Goal: Information Seeking & Learning: Learn about a topic

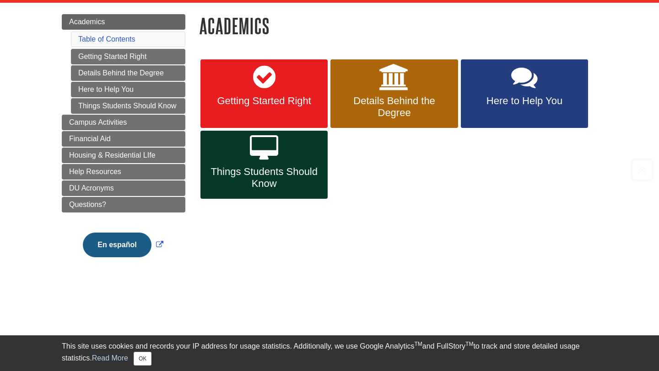
scroll to position [110, 0]
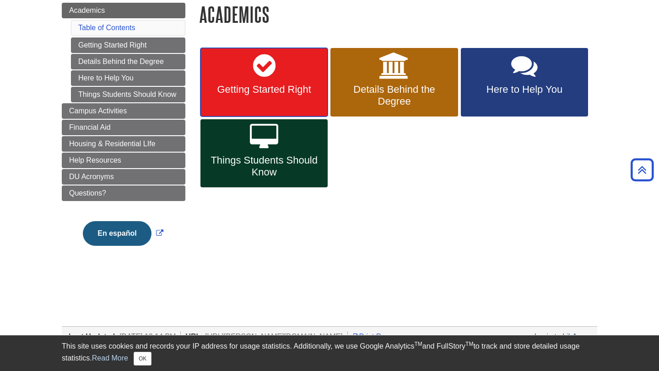
click at [290, 91] on span "Getting Started Right" at bounding box center [263, 90] width 113 height 12
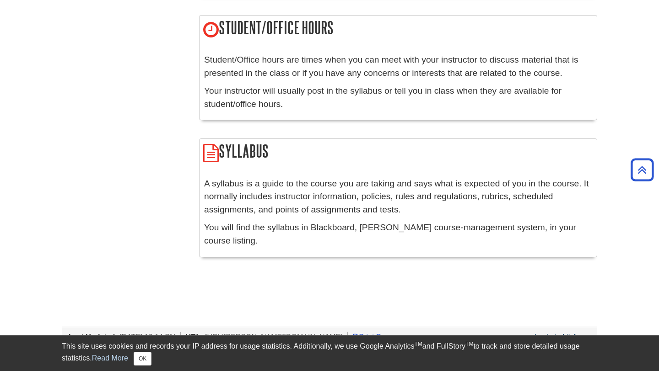
scroll to position [1189, 0]
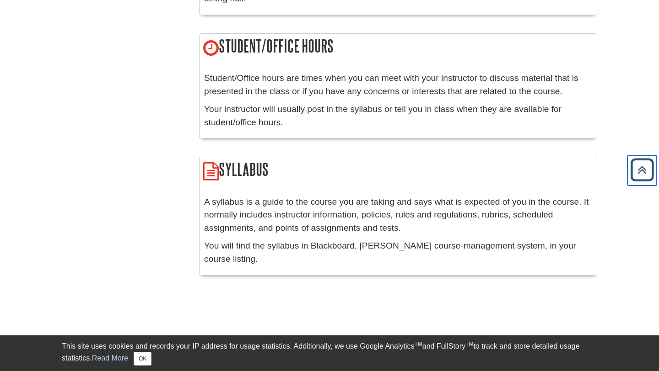
click at [646, 167] on icon "Back to Top" at bounding box center [641, 170] width 29 height 29
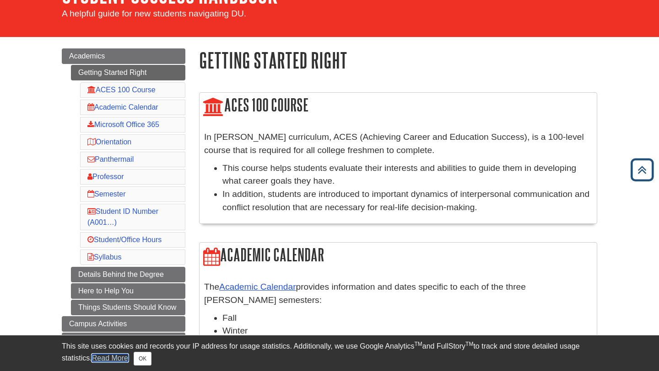
scroll to position [0, 0]
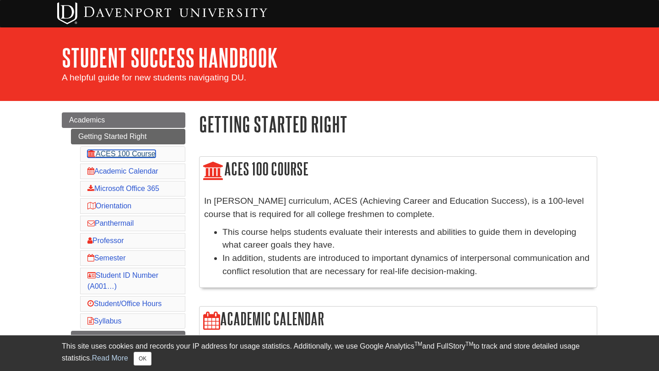
click at [146, 152] on link "ACES 100 Course" at bounding box center [121, 154] width 68 height 8
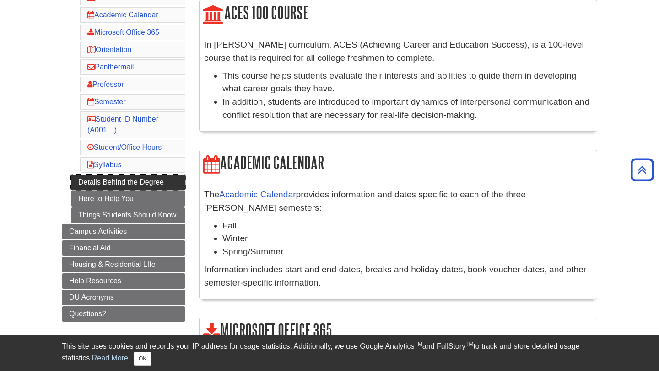
click at [116, 185] on link "Details Behind the Degree" at bounding box center [128, 183] width 114 height 16
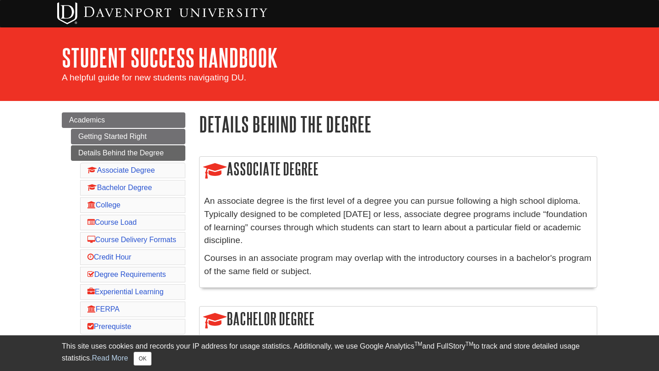
click at [156, 187] on li "Bachelor Degree" at bounding box center [132, 188] width 105 height 16
click at [119, 187] on link "Bachelor Degree" at bounding box center [119, 188] width 64 height 8
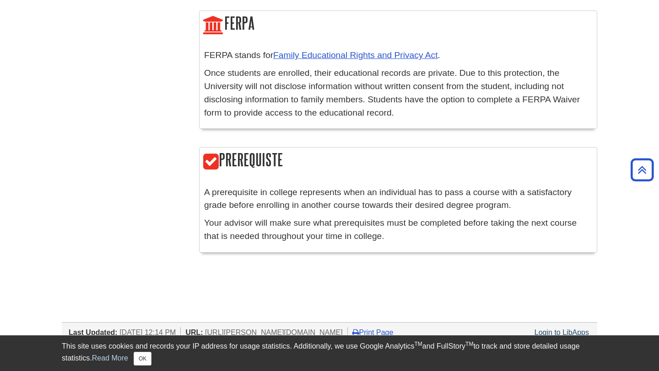
scroll to position [1780, 0]
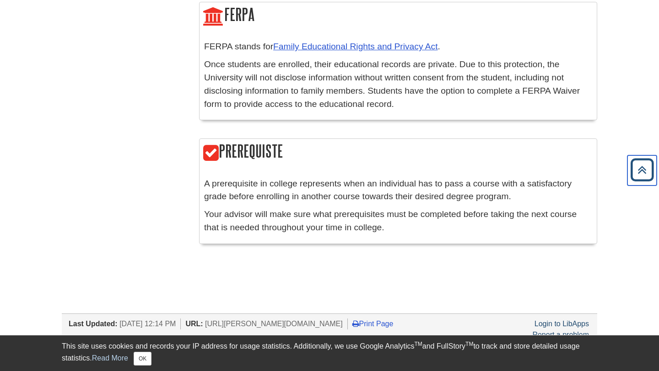
click at [644, 165] on icon "Back to Top" at bounding box center [641, 170] width 29 height 29
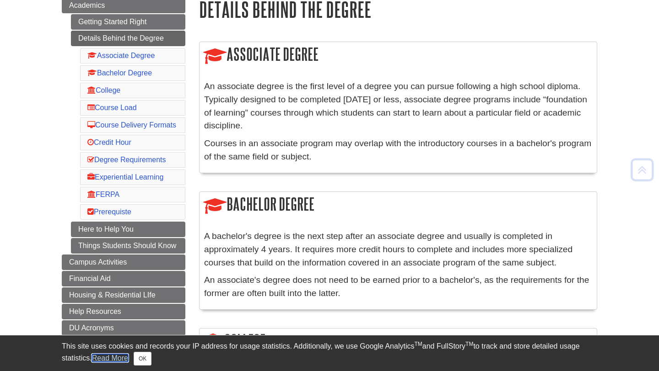
scroll to position [128, 0]
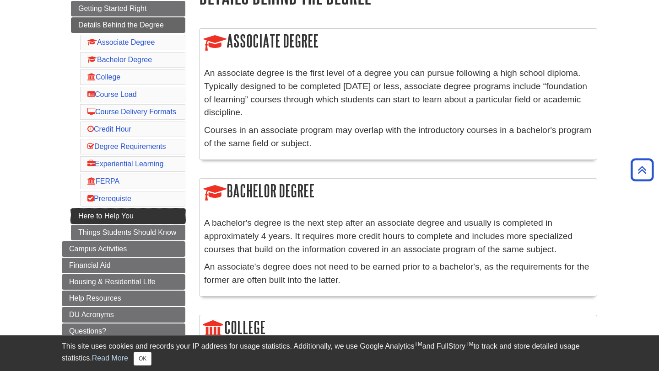
click at [137, 224] on link "Here to Help You" at bounding box center [128, 217] width 114 height 16
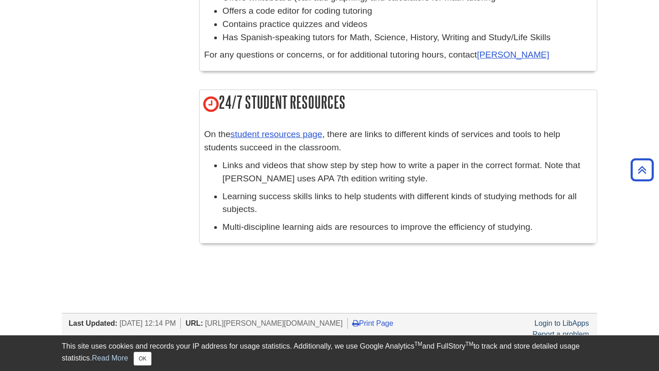
scroll to position [989, 0]
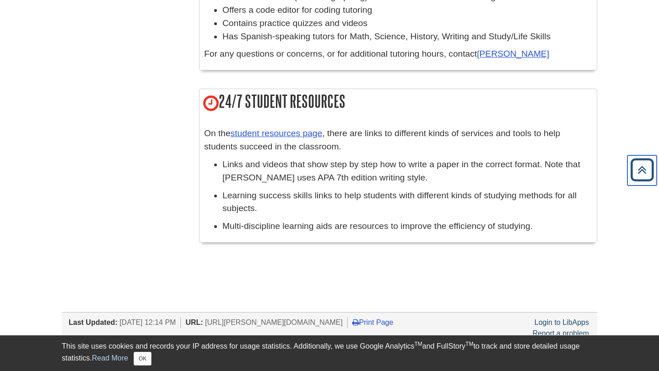
click at [647, 172] on icon "Back to Top" at bounding box center [641, 170] width 29 height 29
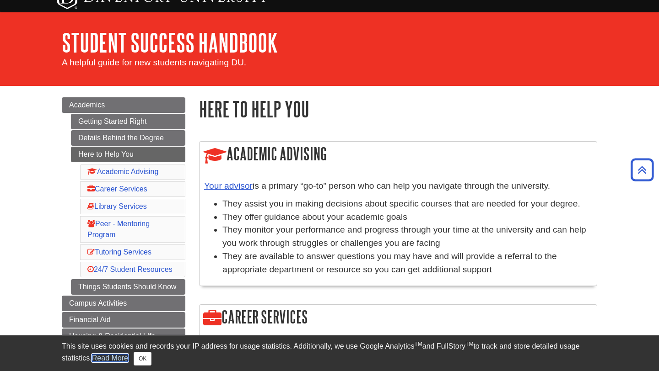
scroll to position [0, 0]
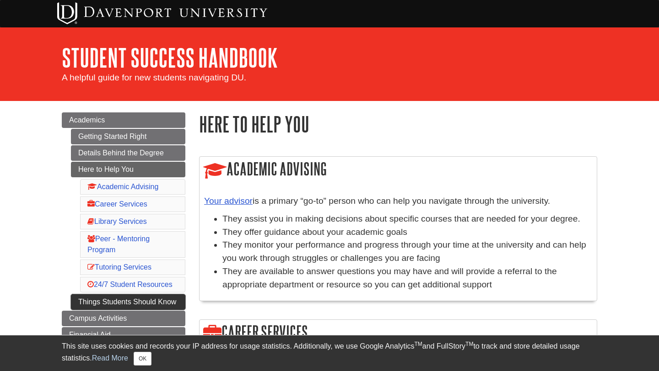
click at [110, 298] on link "Things Students Should Know" at bounding box center [128, 303] width 114 height 16
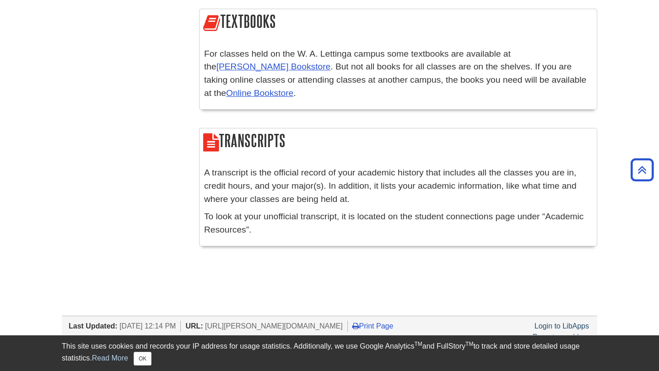
scroll to position [1797, 0]
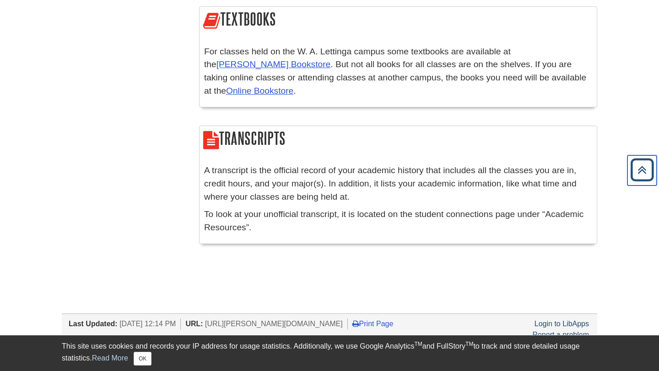
click at [633, 168] on icon "Back to Top" at bounding box center [641, 170] width 29 height 29
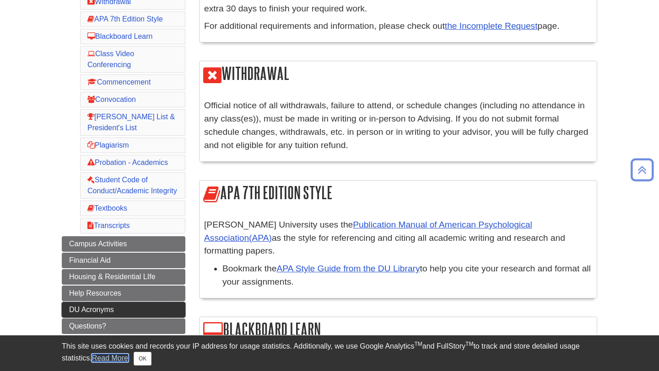
scroll to position [220, 0]
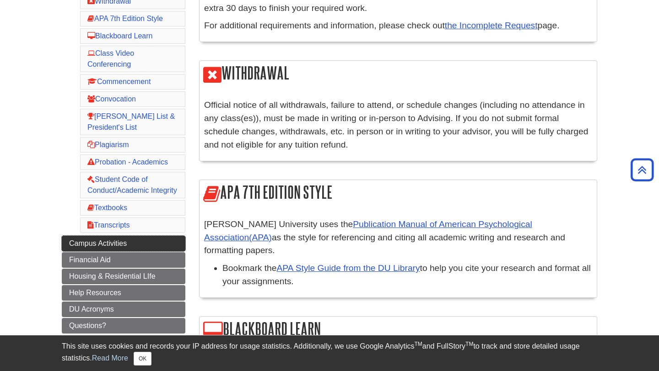
click at [91, 247] on span "Campus Activities" at bounding box center [98, 244] width 58 height 8
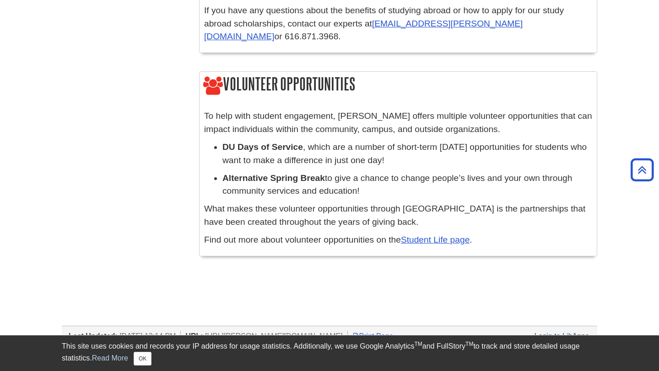
scroll to position [1450, 0]
click at [639, 166] on icon "Back to Top" at bounding box center [641, 170] width 29 height 29
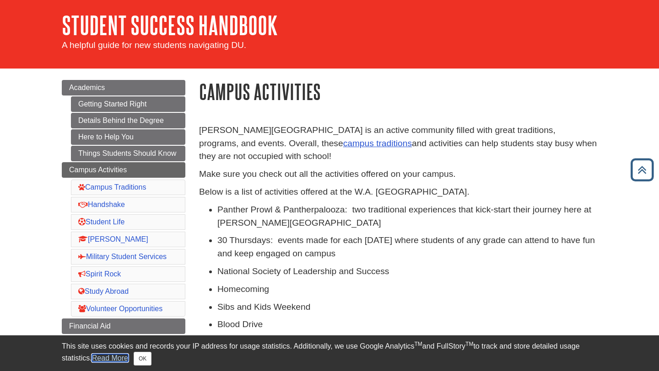
scroll to position [0, 0]
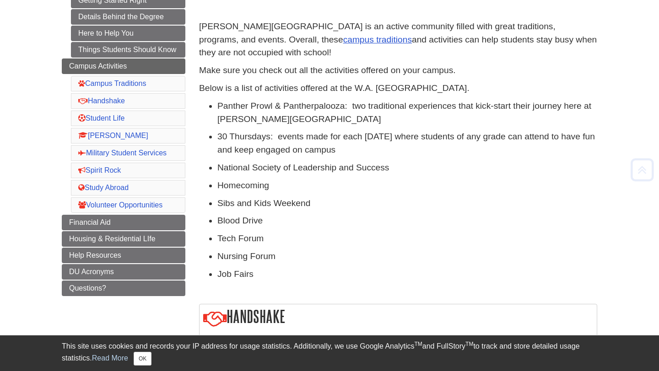
scroll to position [146, 0]
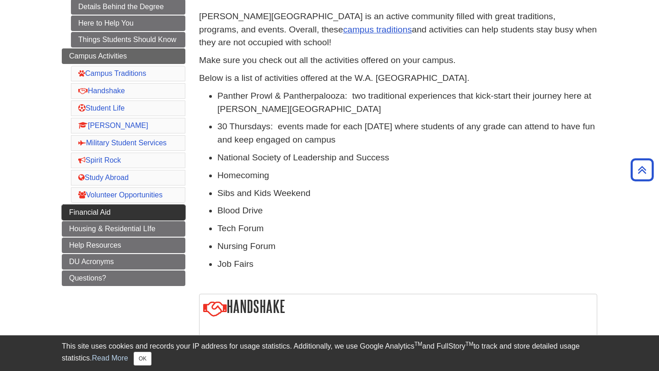
click at [89, 206] on link "Financial Aid" at bounding box center [123, 213] width 123 height 16
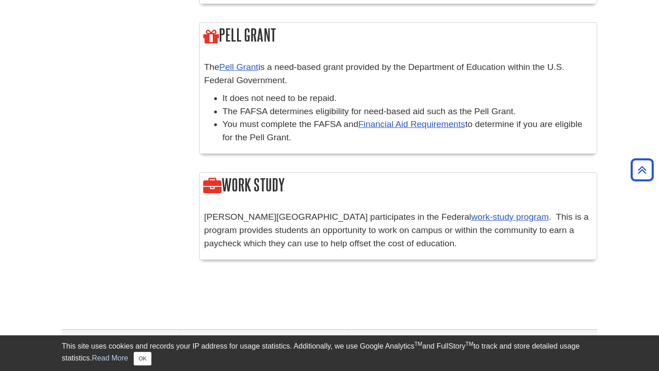
scroll to position [1148, 0]
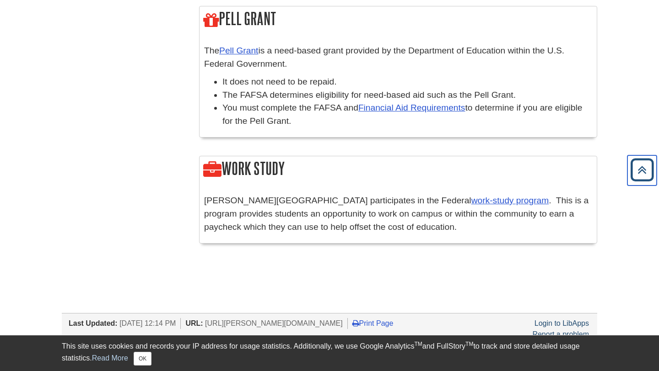
click at [648, 170] on icon "Back to Top" at bounding box center [641, 170] width 29 height 29
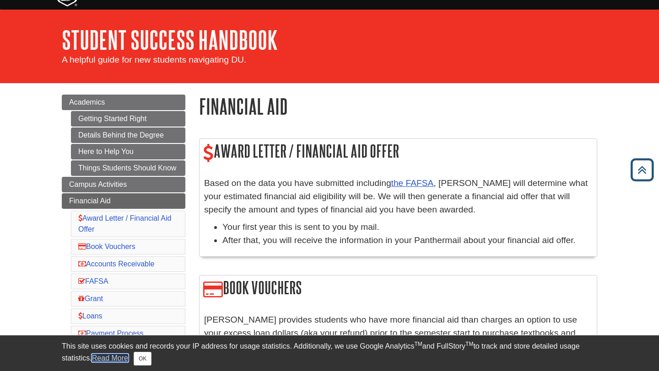
scroll to position [0, 0]
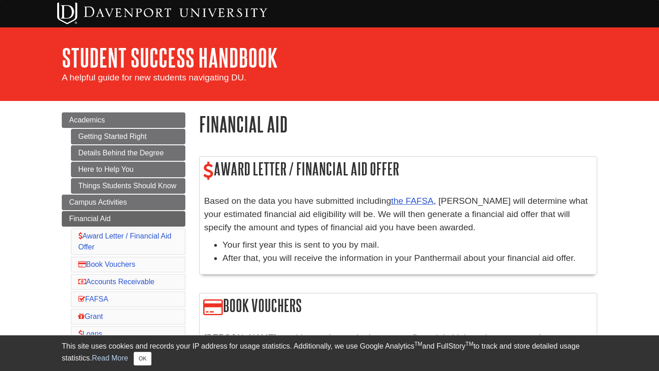
click at [191, 238] on div "Menu Academics Getting Started Right Details Behind the Degree Here to Help You…" at bounding box center [123, 298] width 137 height 371
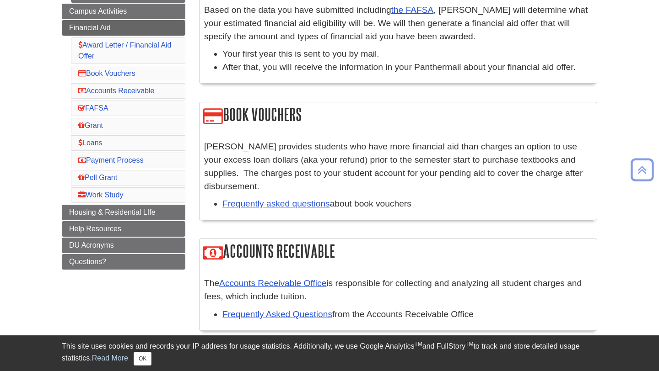
scroll to position [201, 0]
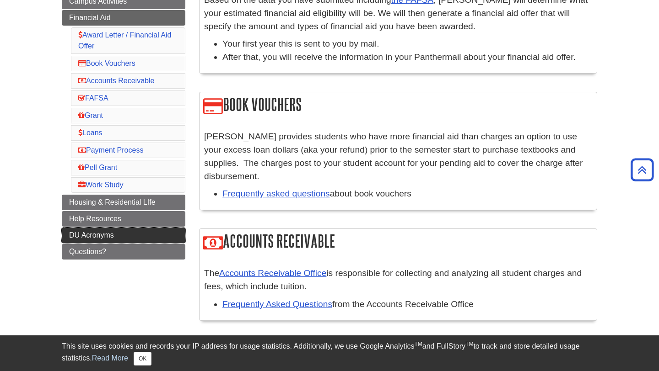
click at [128, 234] on link "DU Acronyms" at bounding box center [123, 236] width 123 height 16
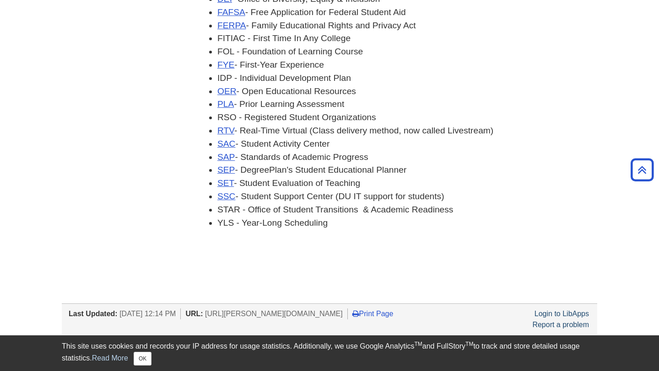
scroll to position [354, 0]
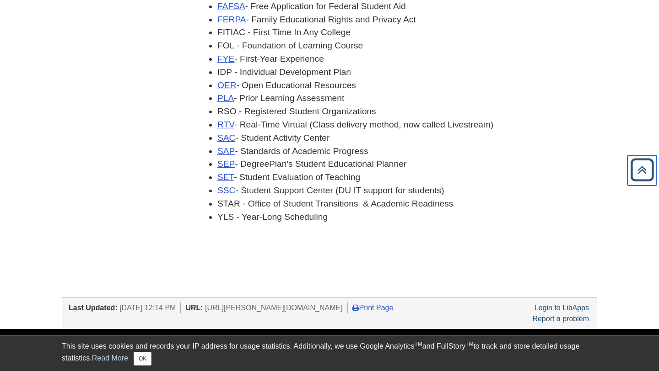
click at [644, 164] on icon "Back to Top" at bounding box center [641, 170] width 29 height 29
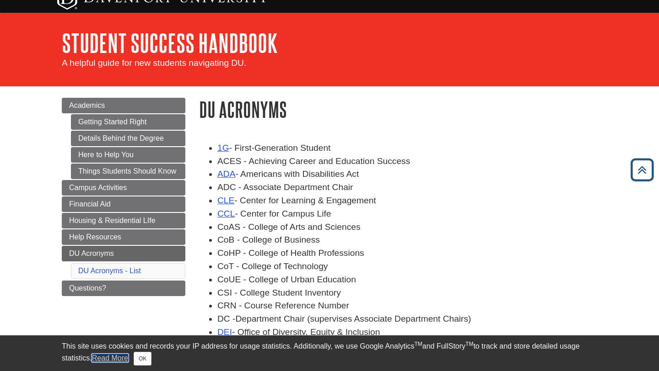
scroll to position [0, 0]
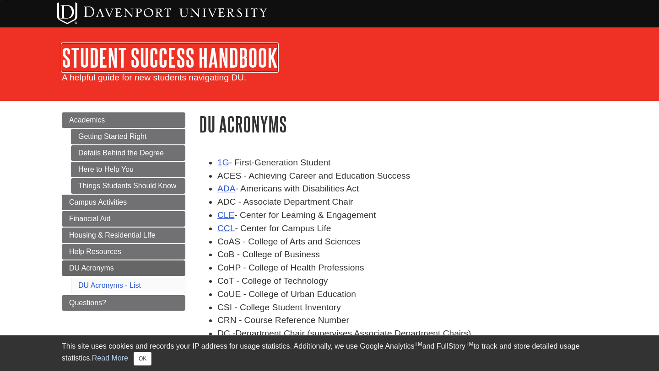
click at [182, 57] on link "Student Success Handbook" at bounding box center [170, 57] width 216 height 28
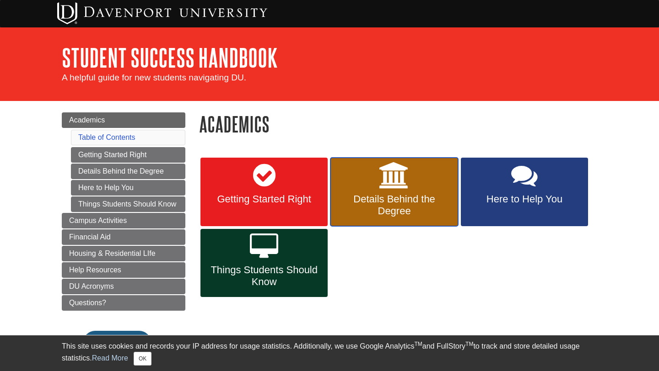
click at [379, 204] on span "Details Behind the Degree" at bounding box center [393, 205] width 113 height 24
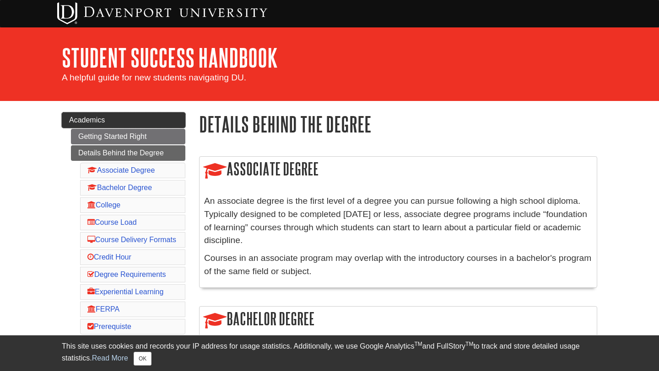
click at [117, 117] on link "Academics" at bounding box center [123, 121] width 123 height 16
